Goal: Submit feedback/report problem: Submit feedback/report problem

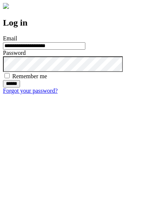
type input "**********"
click at [20, 88] on input "******" at bounding box center [11, 83] width 17 height 7
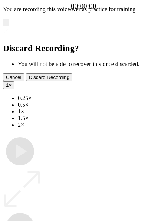
type input "**********"
